Goal: Task Accomplishment & Management: Manage account settings

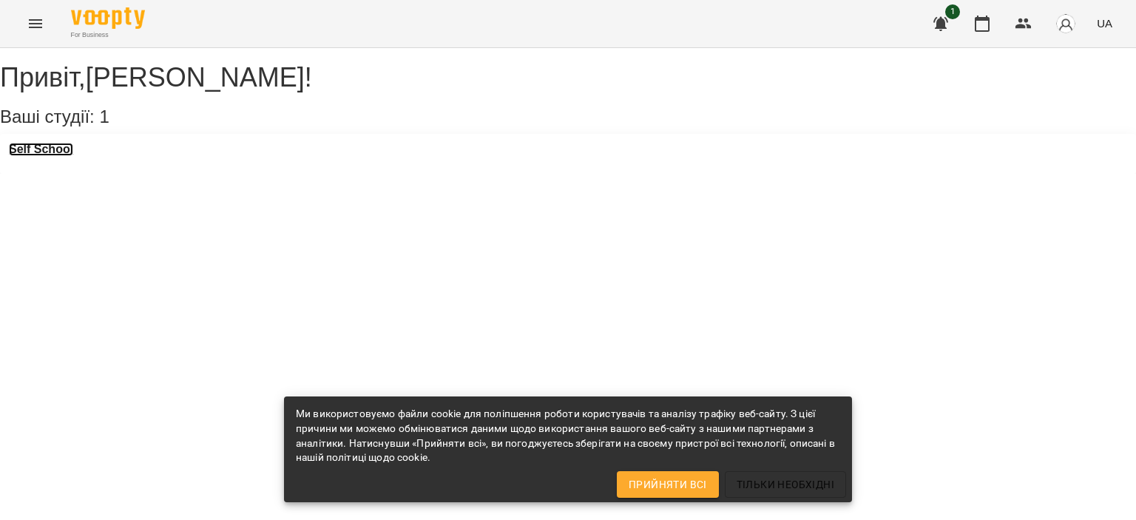
click at [33, 156] on h3 "Self School" at bounding box center [41, 149] width 64 height 13
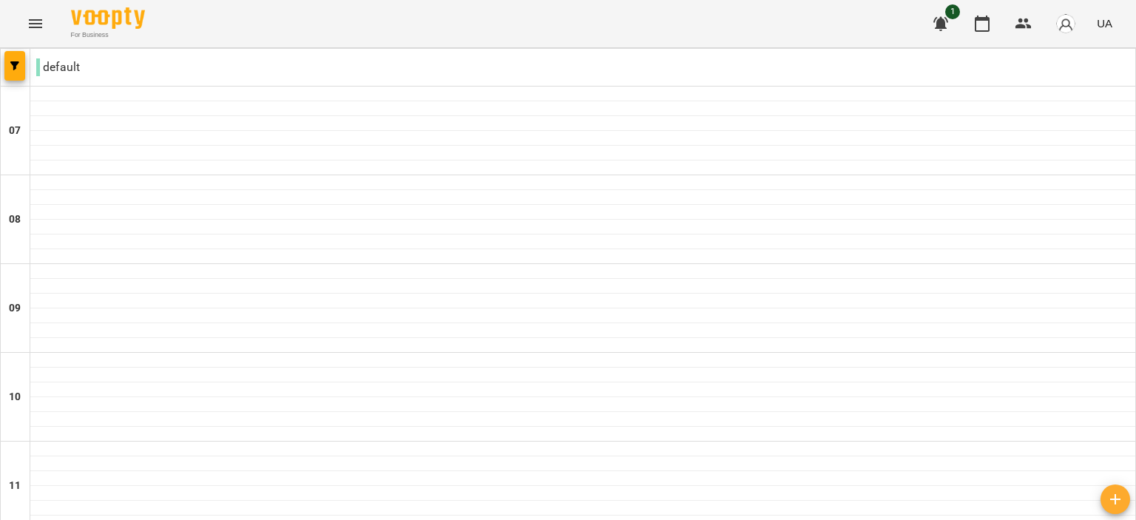
scroll to position [493, 0]
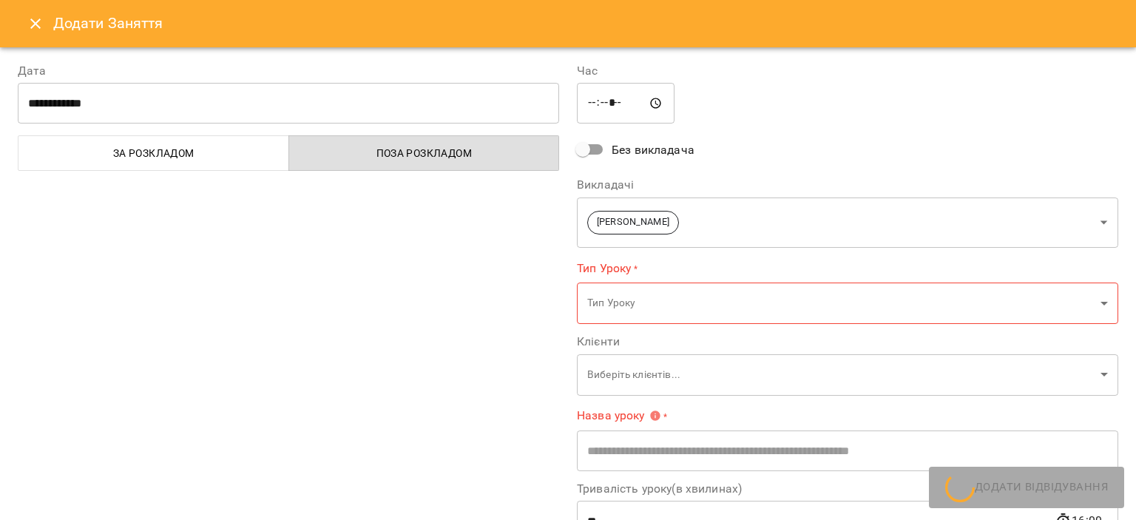
type input "**********"
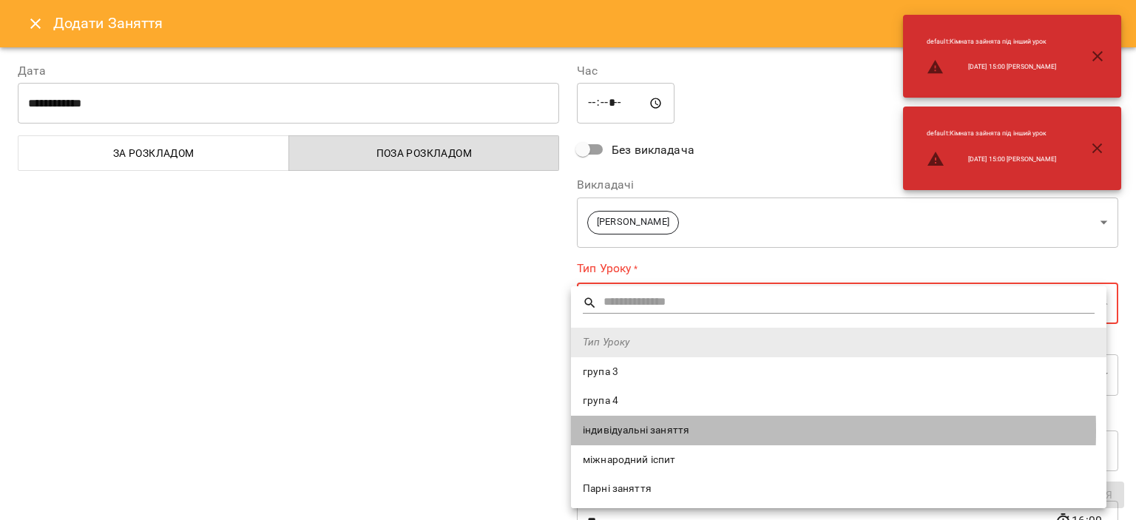
click at [607, 430] on span "індивідуальні заняття" at bounding box center [839, 430] width 512 height 15
type input "**********"
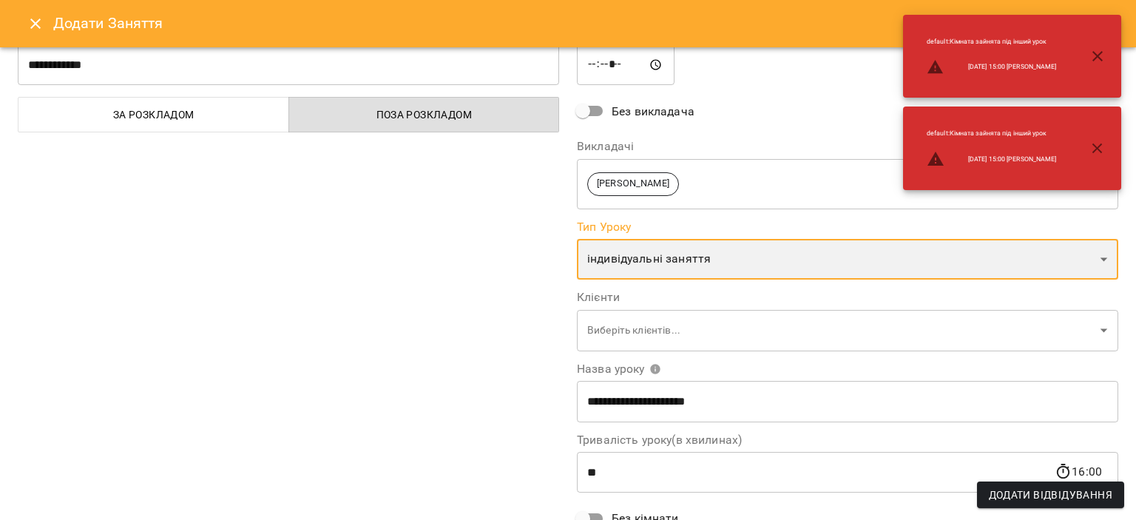
scroll to position [74, 0]
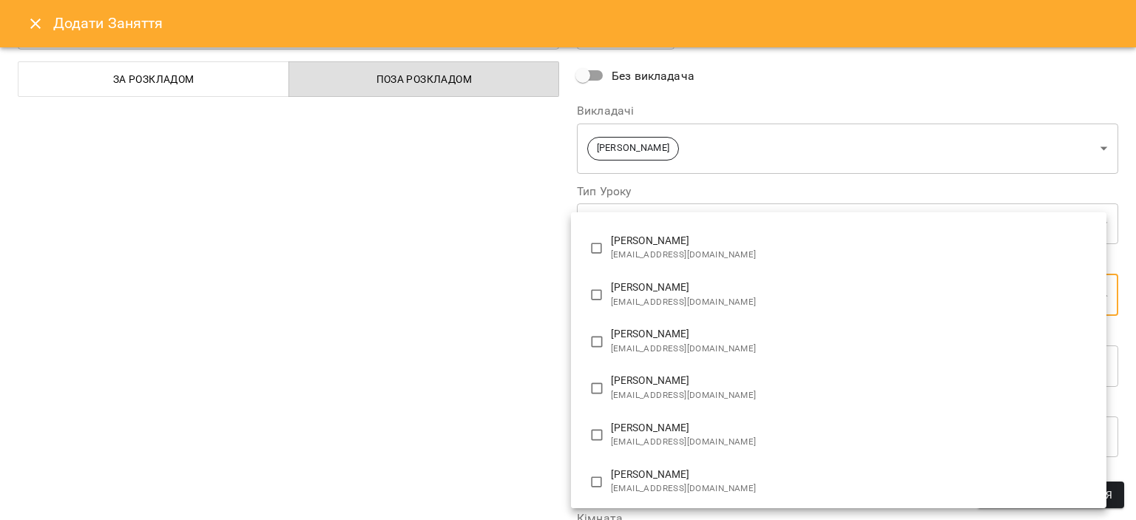
scroll to position [131, 0]
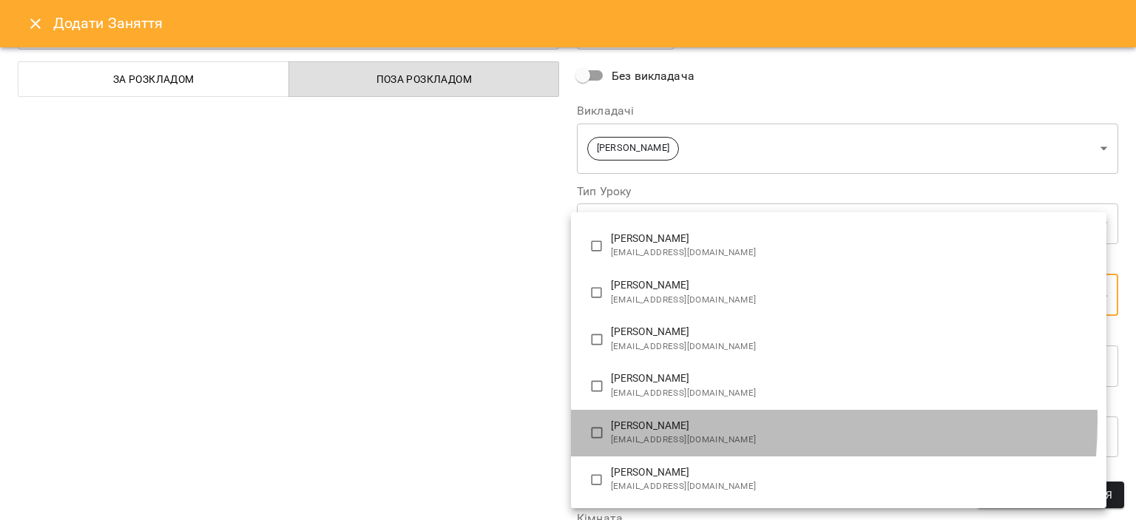
click at [656, 419] on p "[PERSON_NAME]" at bounding box center [853, 426] width 484 height 15
type input "**********"
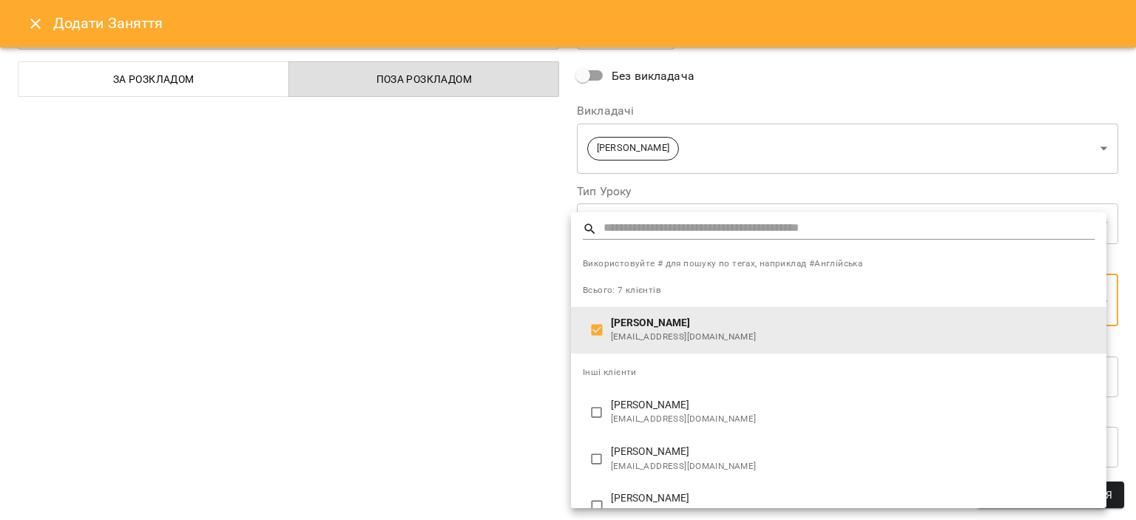
click at [393, 342] on div at bounding box center [568, 260] width 1136 height 520
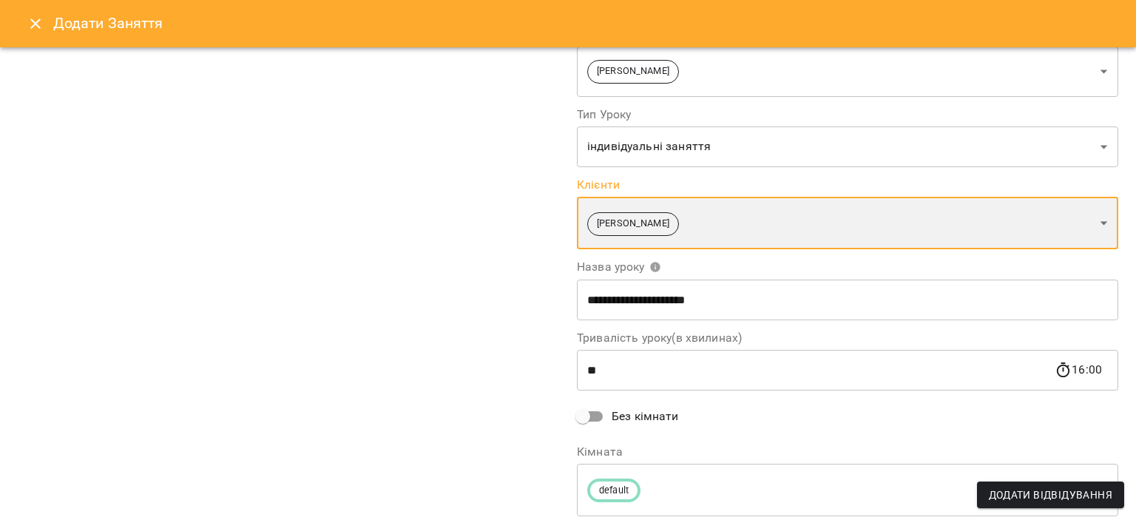
scroll to position [197, 0]
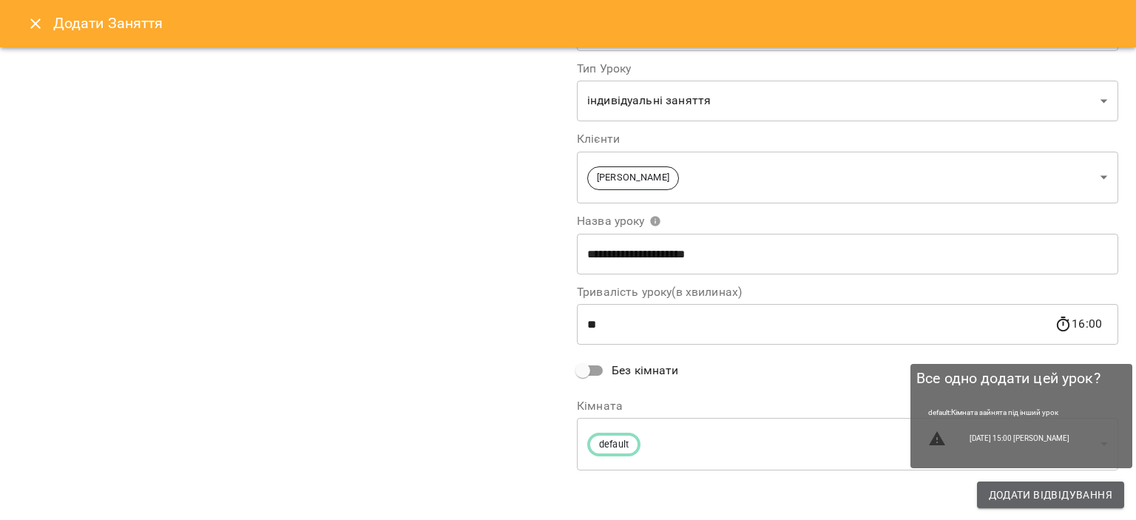
click at [1035, 484] on button "Додати Відвідування" at bounding box center [1050, 494] width 147 height 27
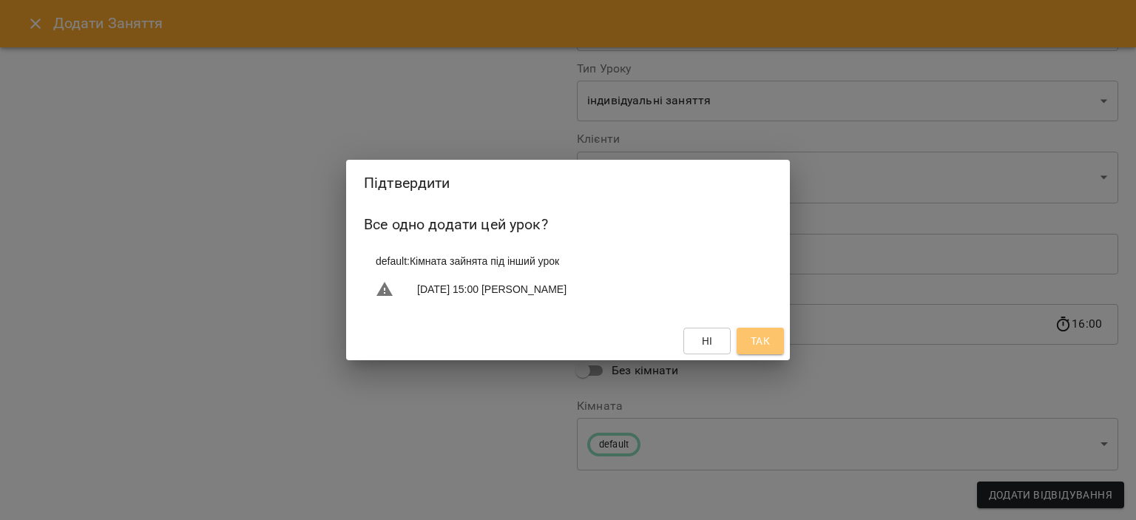
click at [756, 348] on span "Так" at bounding box center [760, 341] width 19 height 18
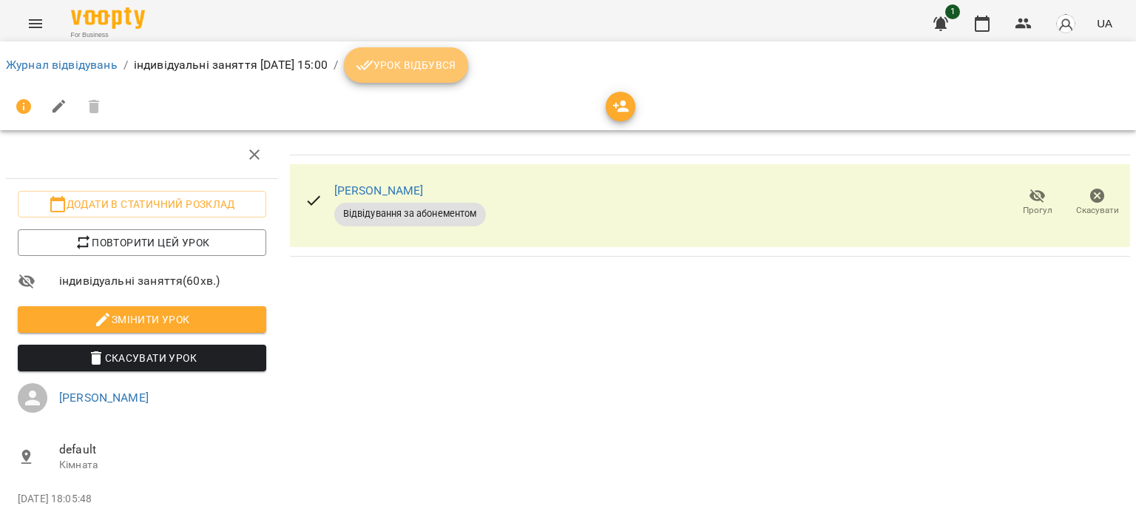
click at [456, 64] on span "Урок відбувся" at bounding box center [406, 65] width 101 height 18
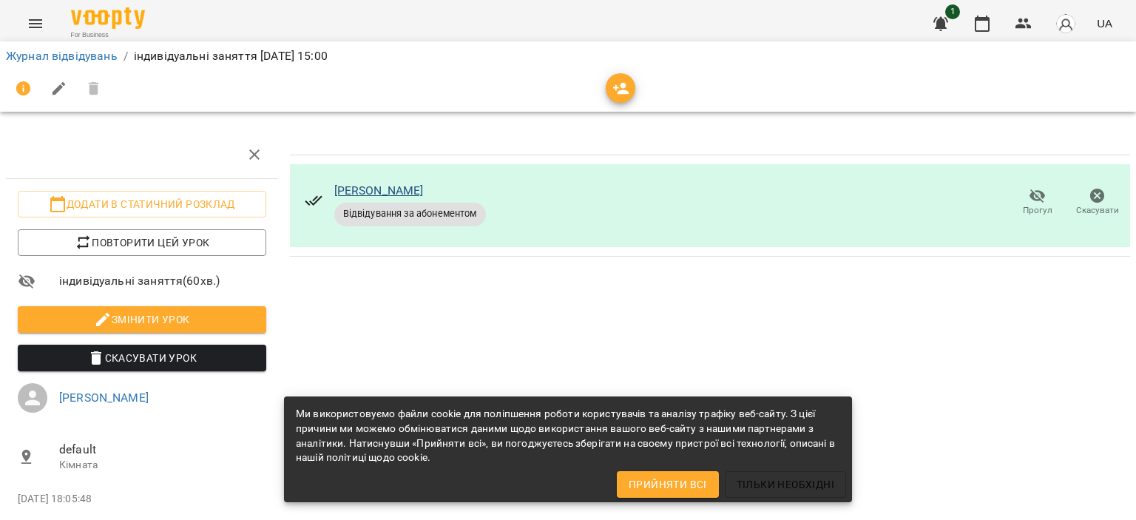
scroll to position [62, 0]
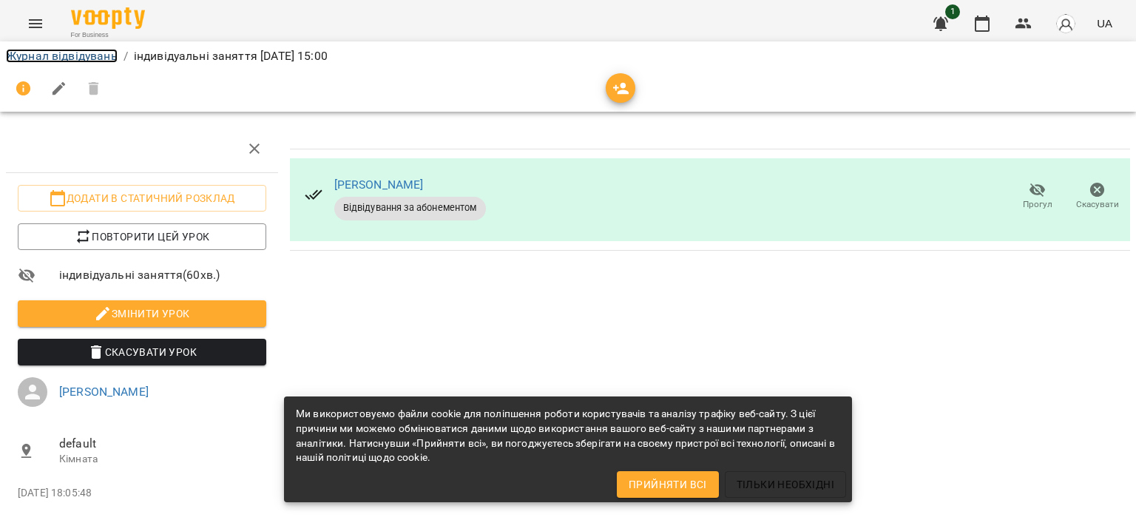
click at [38, 55] on link "Журнал відвідувань" at bounding box center [62, 56] width 112 height 14
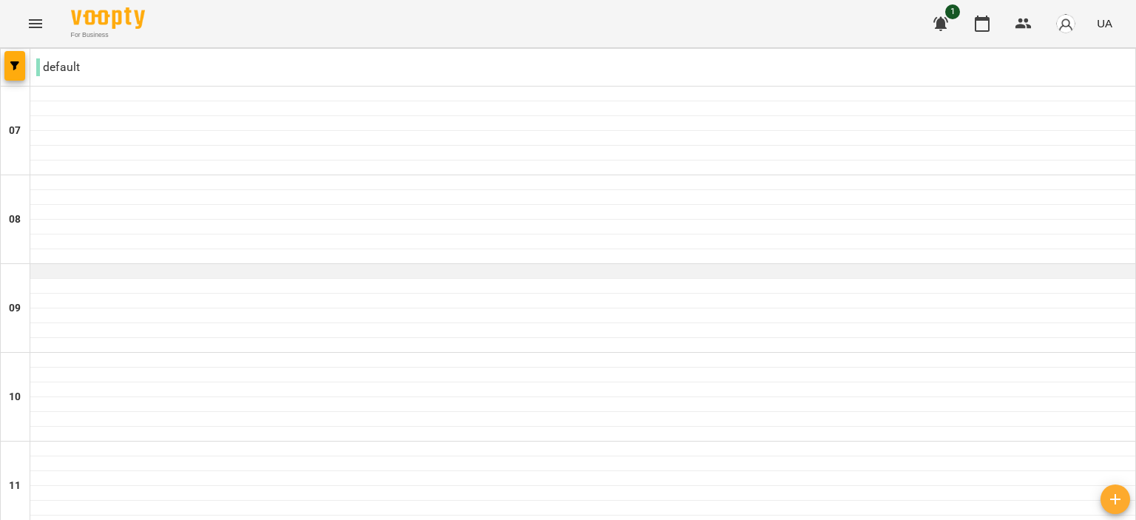
scroll to position [666, 0]
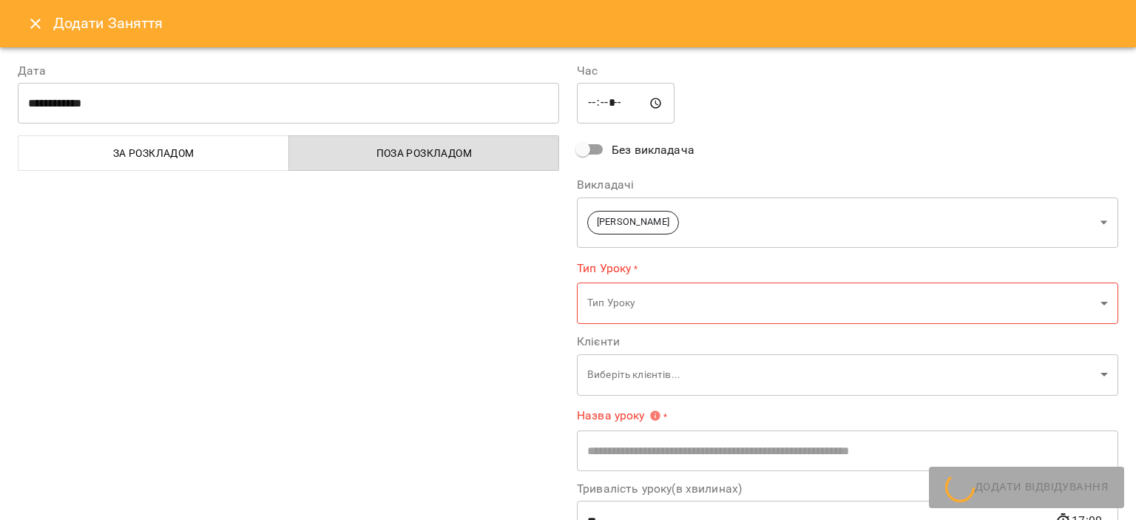
type input "**********"
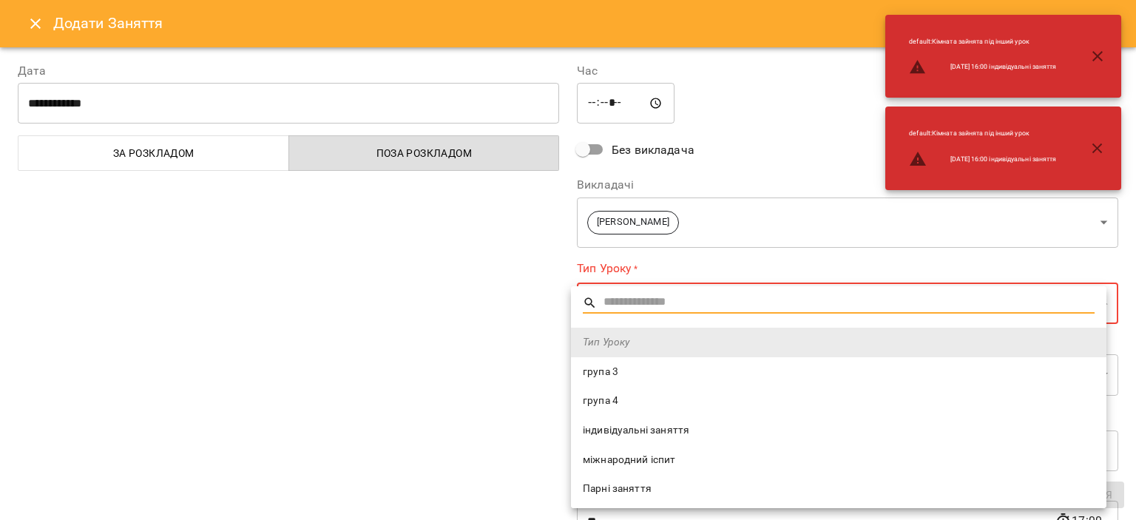
drag, startPoint x: 646, startPoint y: 432, endPoint x: 644, endPoint y: 441, distance: 9.0
click at [644, 441] on li "індивідуальні заняття" at bounding box center [838, 431] width 535 height 30
type input "**********"
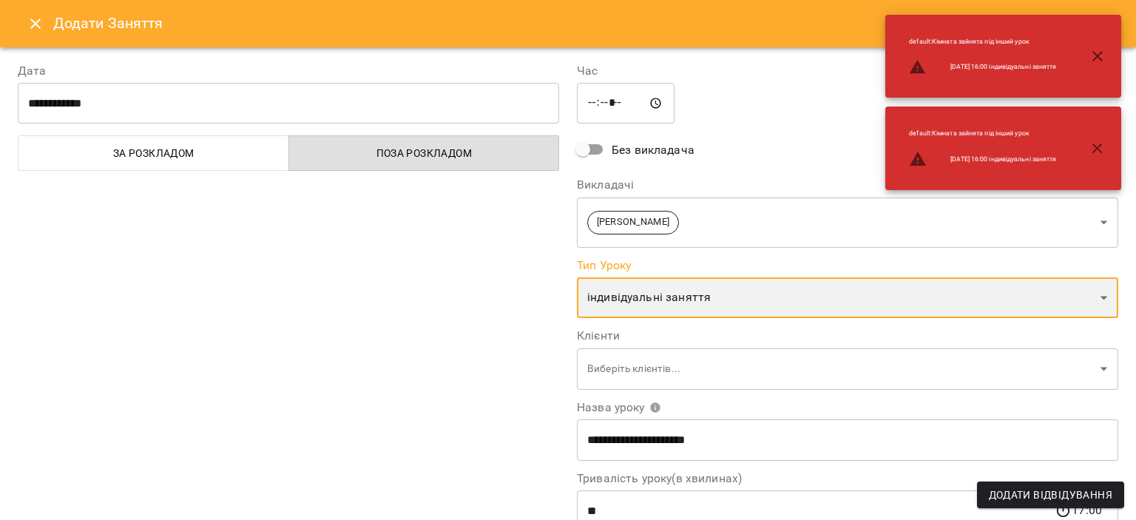
scroll to position [186, 0]
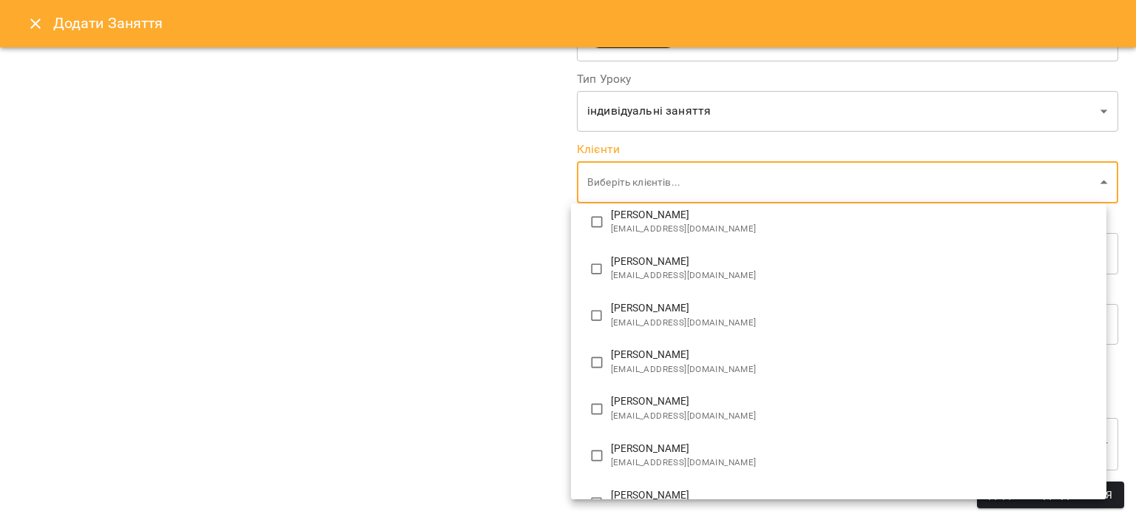
scroll to position [131, 0]
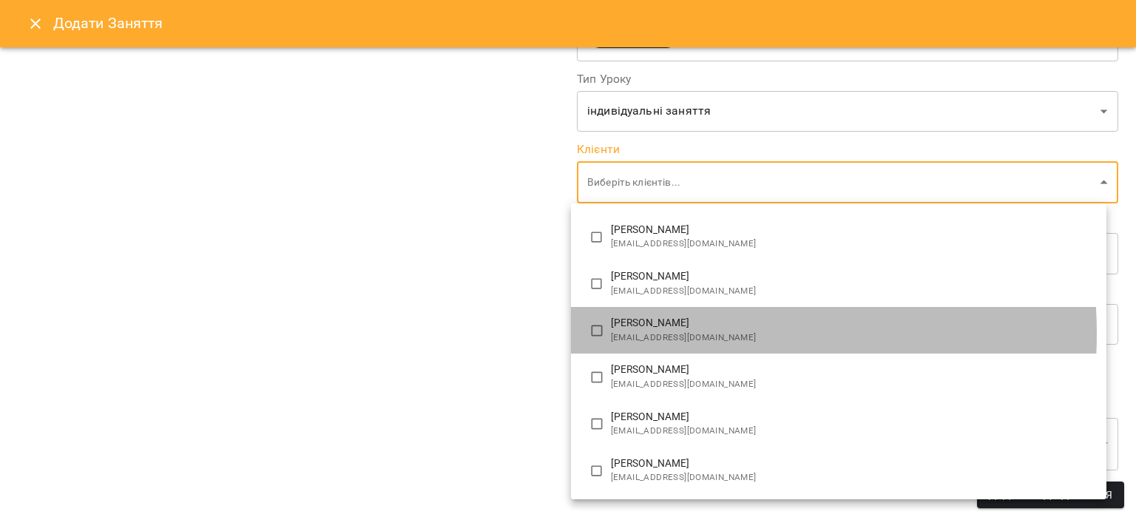
click at [648, 334] on span "[EMAIL_ADDRESS][DOMAIN_NAME]" at bounding box center [853, 338] width 484 height 15
type input "**********"
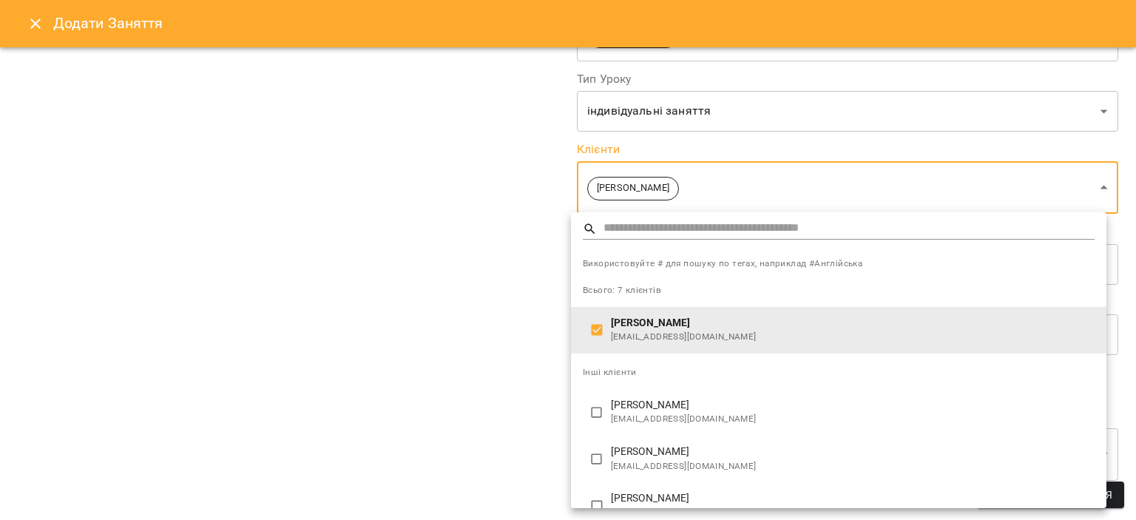
click at [480, 359] on div at bounding box center [568, 260] width 1136 height 520
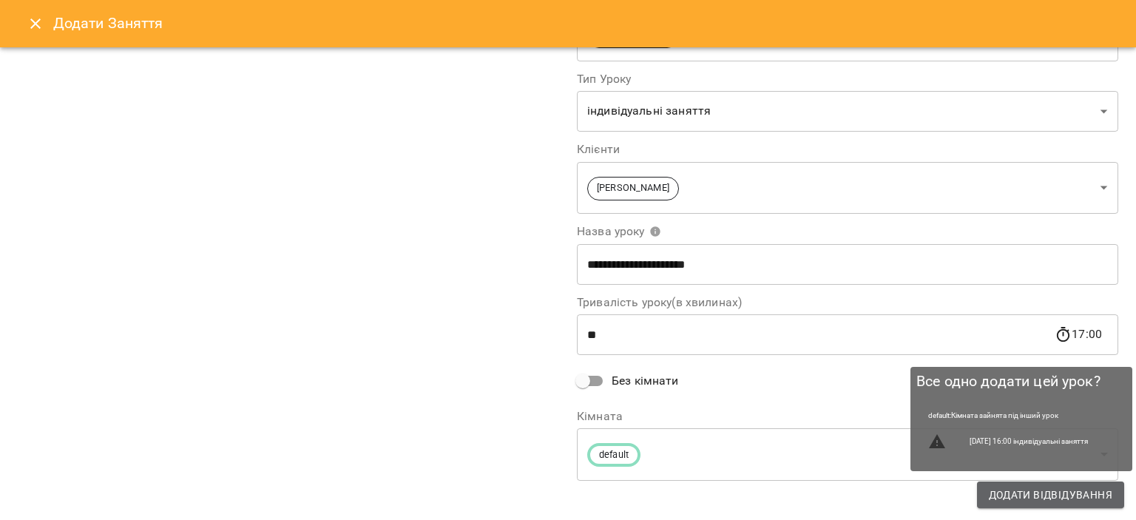
click at [1009, 490] on span "Додати Відвідування" at bounding box center [1051, 495] width 124 height 18
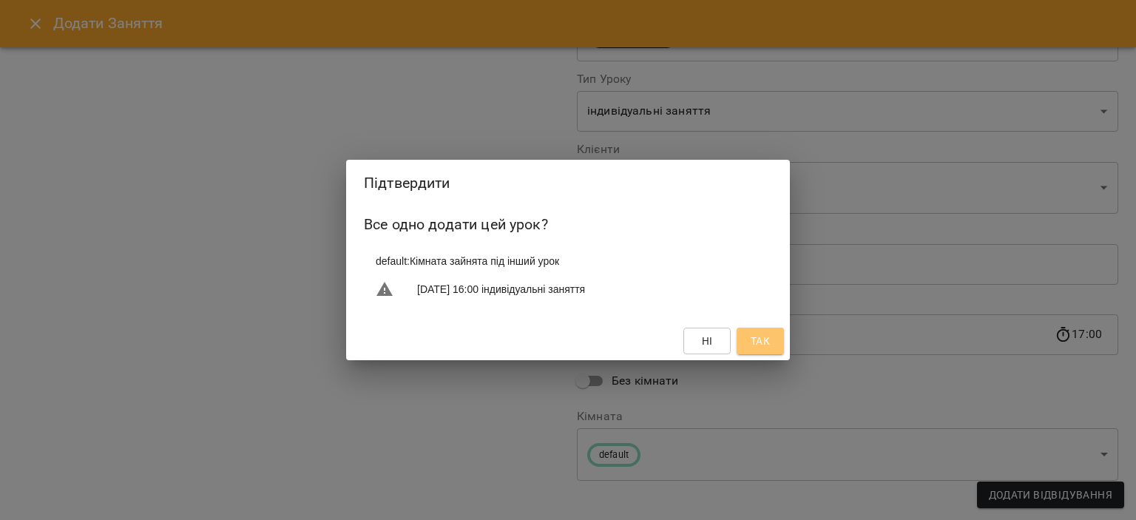
click at [749, 339] on span "Так" at bounding box center [760, 341] width 24 height 18
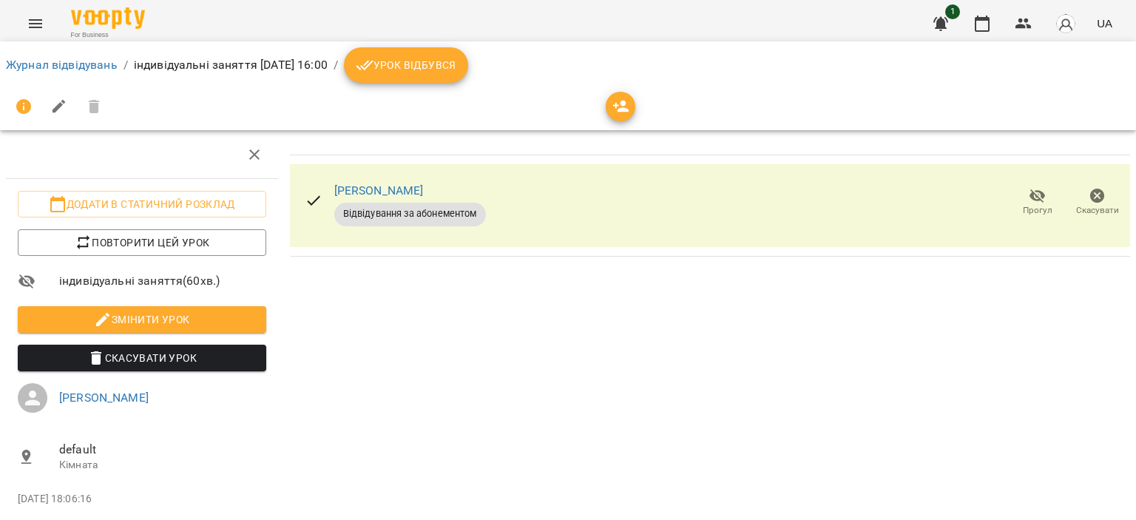
click at [461, 75] on button "Урок відбувся" at bounding box center [406, 64] width 124 height 35
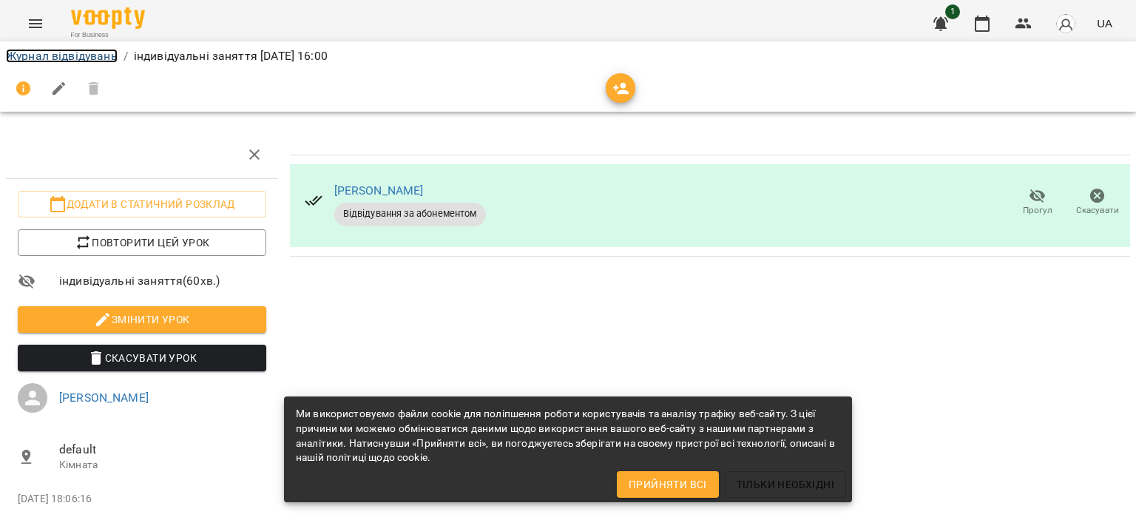
click at [51, 58] on link "Журнал відвідувань" at bounding box center [62, 56] width 112 height 14
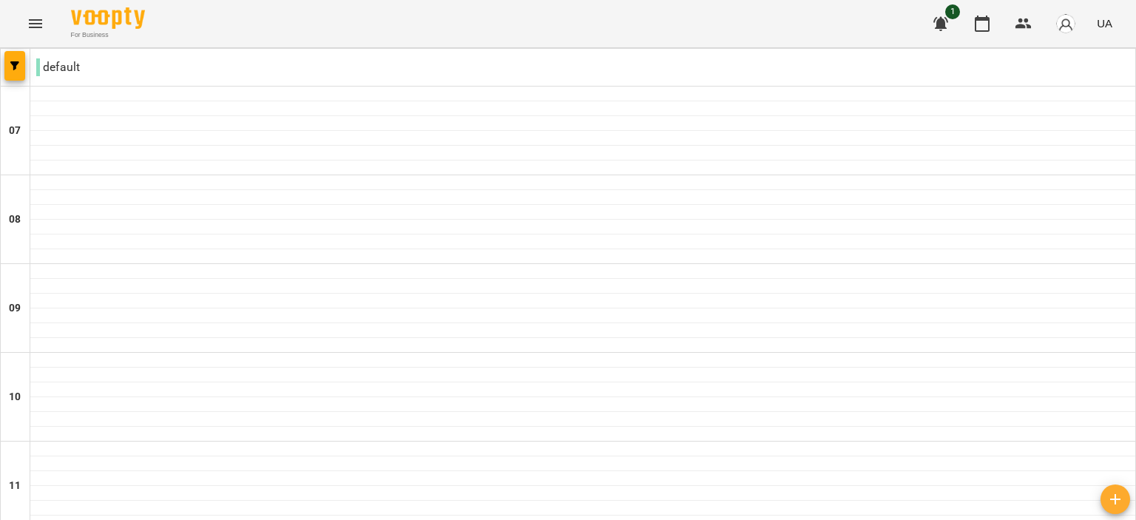
scroll to position [666, 0]
